Goal: Transaction & Acquisition: Purchase product/service

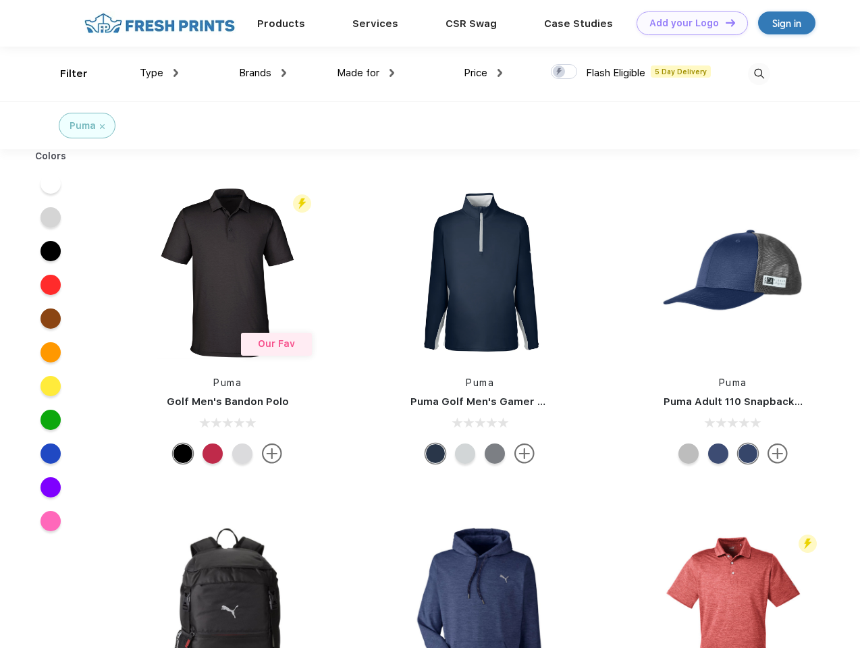
click at [687, 23] on link "Add your Logo Design Tool" at bounding box center [692, 23] width 111 height 24
click at [0, 0] on div "Design Tool" at bounding box center [0, 0] width 0 height 0
click at [724, 22] on link "Add your Logo Design Tool" at bounding box center [692, 23] width 111 height 24
click at [65, 74] on div "Filter" at bounding box center [74, 74] width 28 height 16
click at [159, 73] on span "Type" at bounding box center [152, 73] width 24 height 12
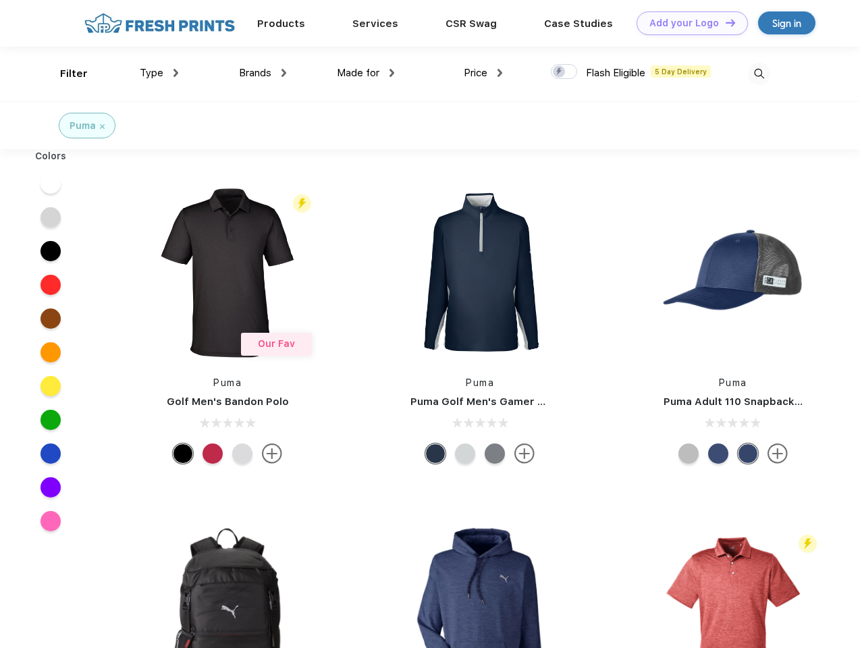
click at [263, 73] on span "Brands" at bounding box center [255, 73] width 32 height 12
click at [366, 73] on span "Made for" at bounding box center [358, 73] width 43 height 12
click at [483, 73] on span "Price" at bounding box center [476, 73] width 24 height 12
click at [564, 72] on div at bounding box center [564, 71] width 26 height 15
click at [560, 72] on input "checkbox" at bounding box center [555, 67] width 9 height 9
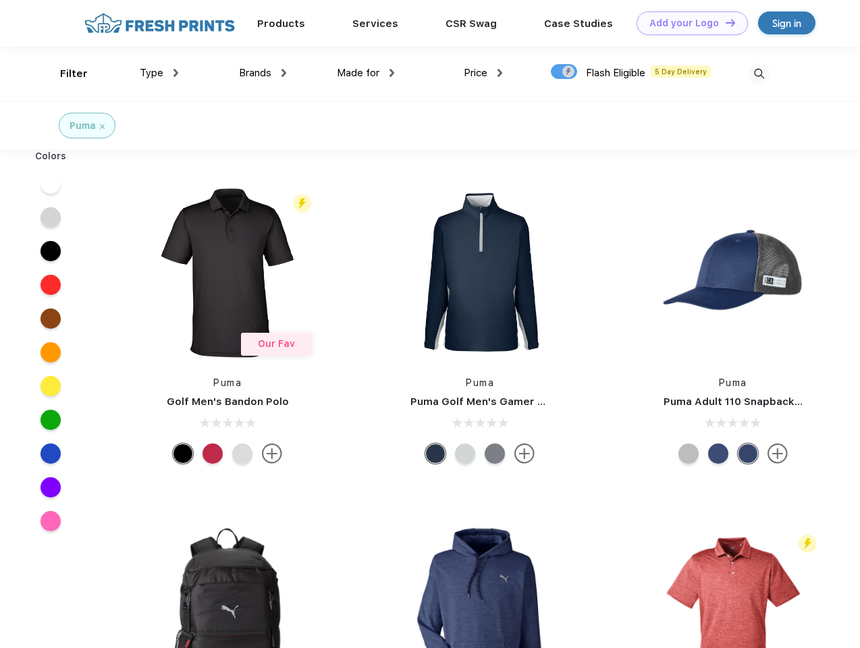
click at [759, 74] on img at bounding box center [759, 74] width 22 height 22
